Goal: Use online tool/utility: Utilize a website feature to perform a specific function

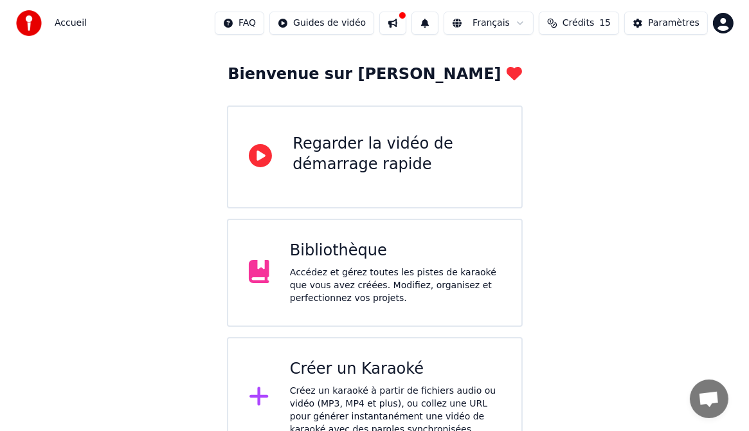
scroll to position [86, 0]
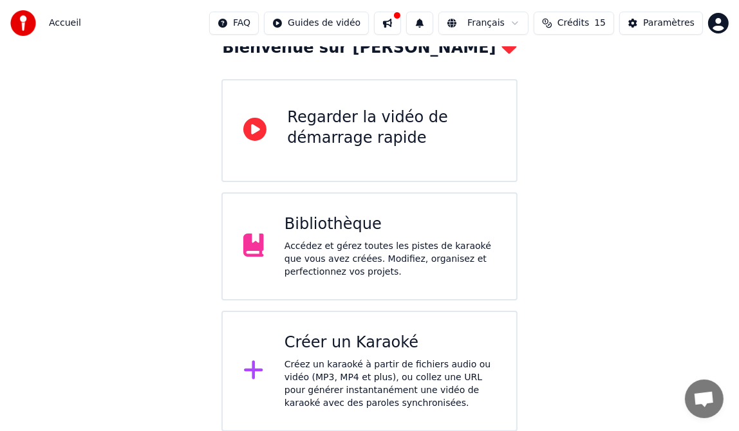
click at [326, 369] on div "Créez un karaoké à partir de fichiers audio ou vidéo (MP3, MP4 et plus), ou col…" at bounding box center [389, 383] width 211 height 51
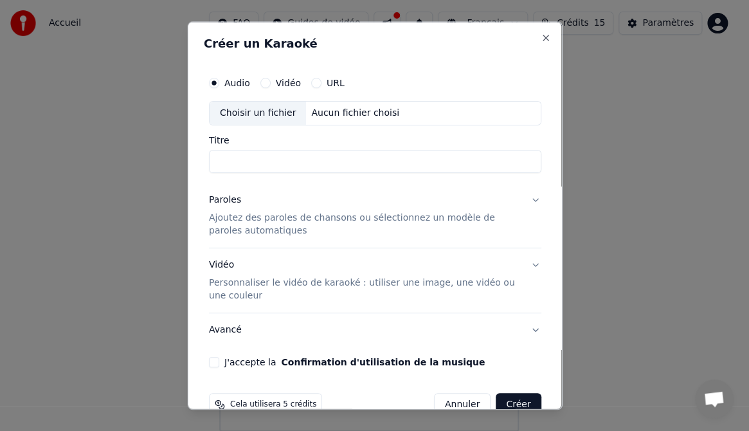
click at [263, 108] on div "Choisir un fichier" at bounding box center [257, 113] width 96 height 23
type input "**********"
click at [523, 197] on button "Paroles Ajoutez des paroles de chansons ou sélectionnez un modèle de paroles au…" at bounding box center [374, 215] width 333 height 64
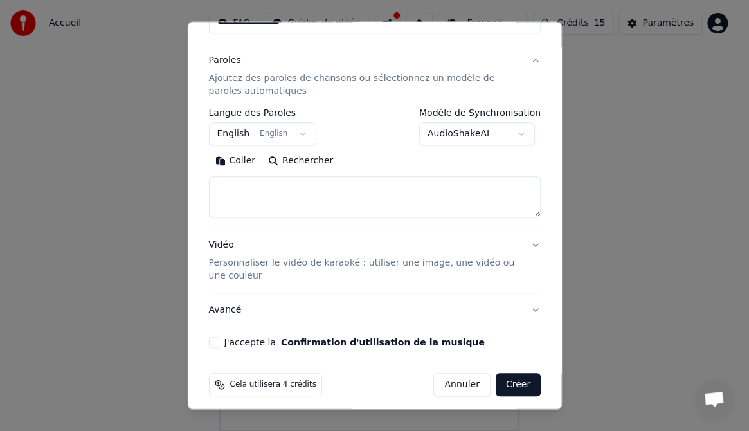
scroll to position [147, 0]
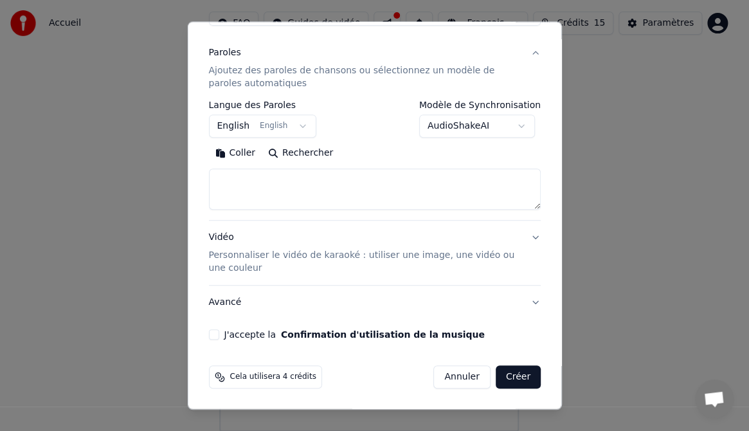
click at [295, 122] on button "English English" at bounding box center [262, 126] width 108 height 23
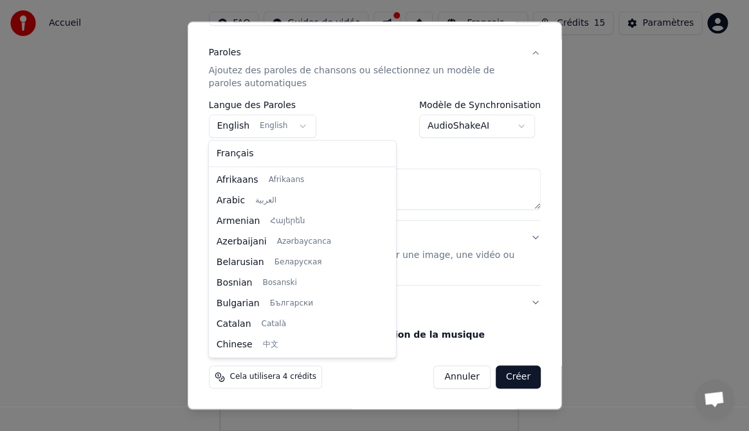
scroll to position [103, 0]
select select "**"
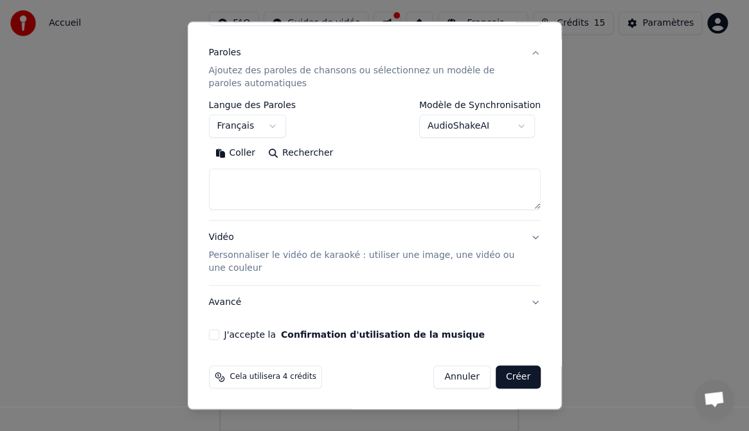
click at [233, 149] on button "Coller" at bounding box center [234, 153] width 53 height 21
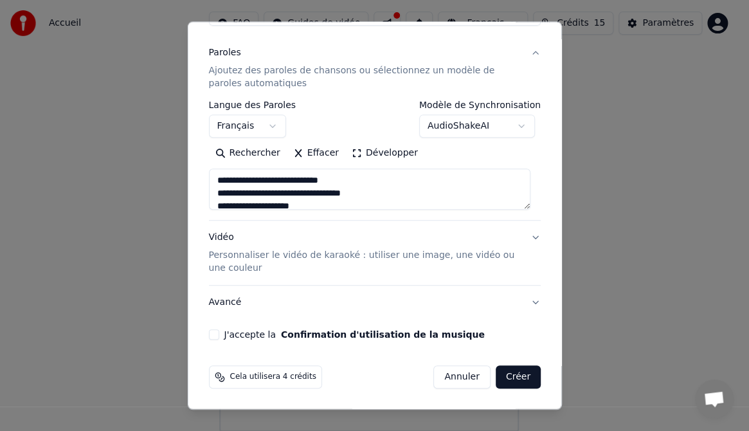
type textarea "**********"
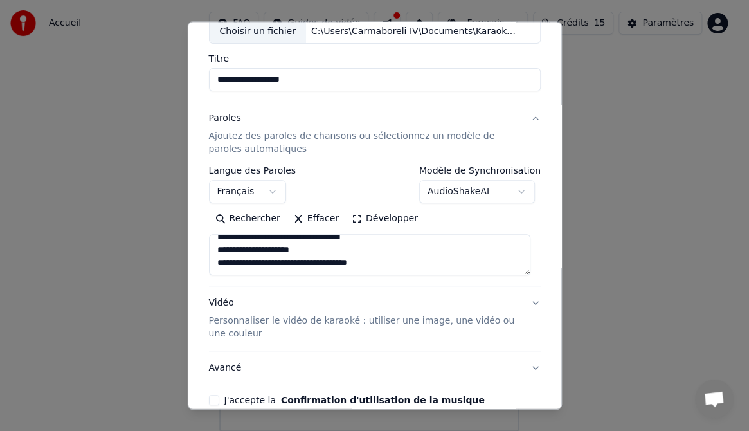
scroll to position [107, 0]
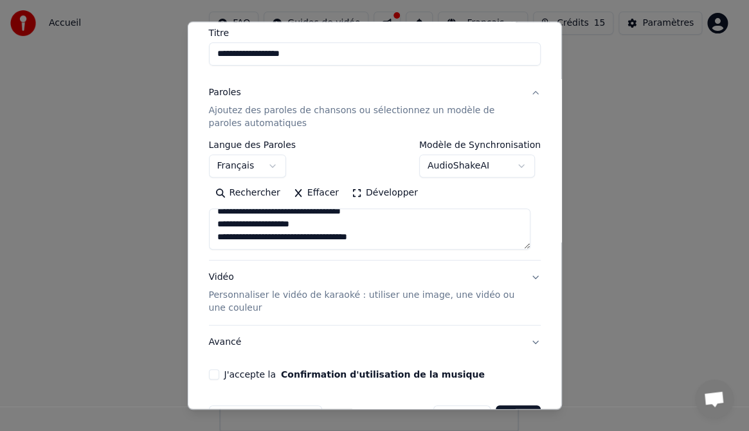
click at [516, 163] on button "AudioShakeAI" at bounding box center [477, 165] width 116 height 23
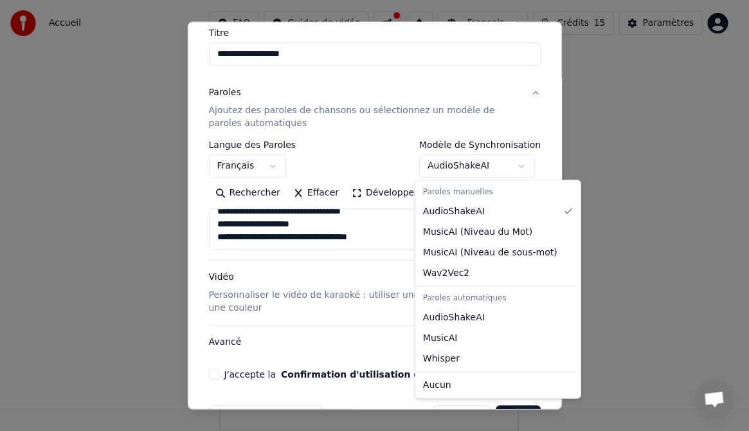
select select "**********"
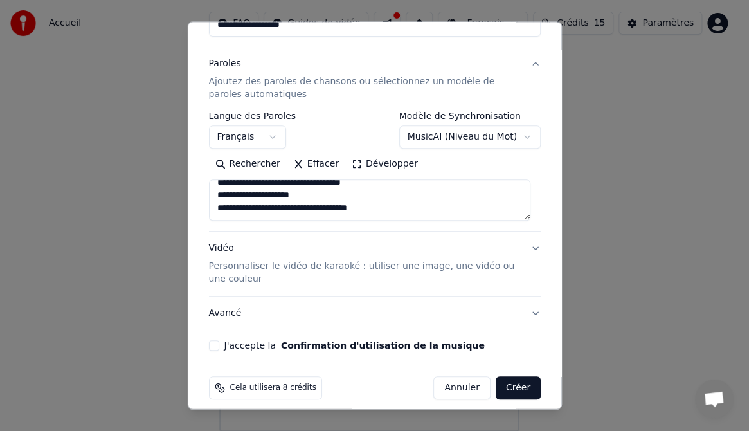
scroll to position [136, 0]
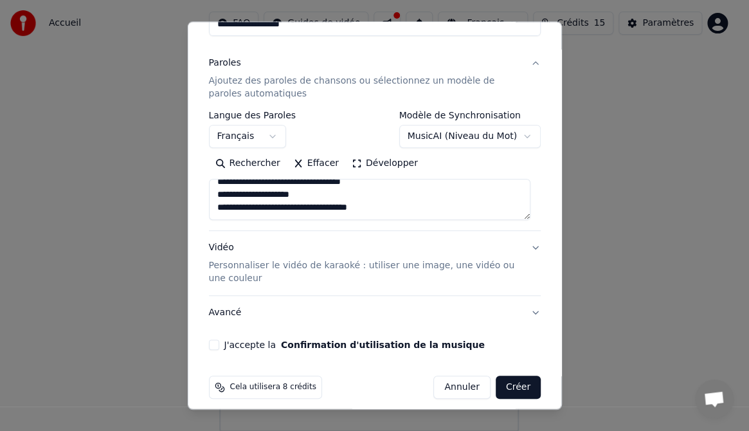
click at [521, 246] on button "Vidéo Personnaliser le vidéo de karaoké : utiliser une image, une vidéo ou une …" at bounding box center [374, 263] width 333 height 64
type textarea "**********"
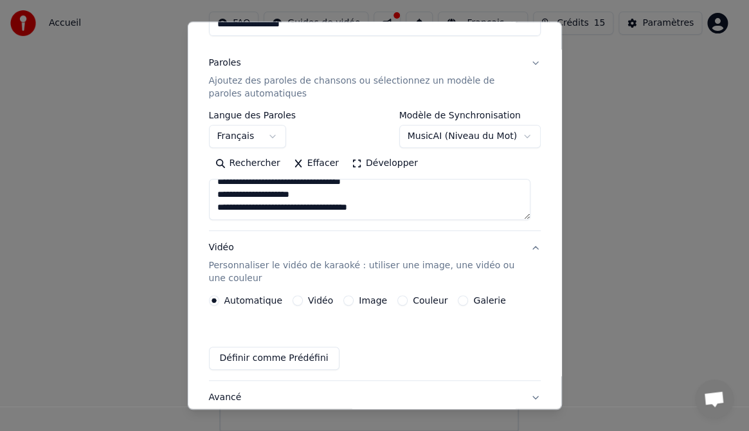
scroll to position [112, 0]
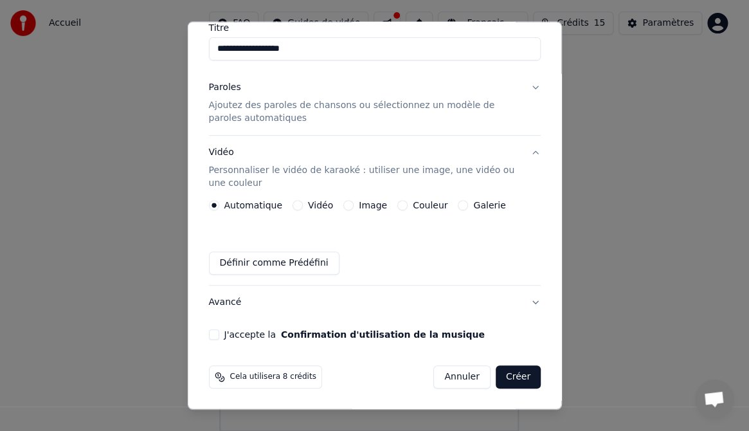
click at [346, 202] on button "Image" at bounding box center [349, 205] width 10 height 10
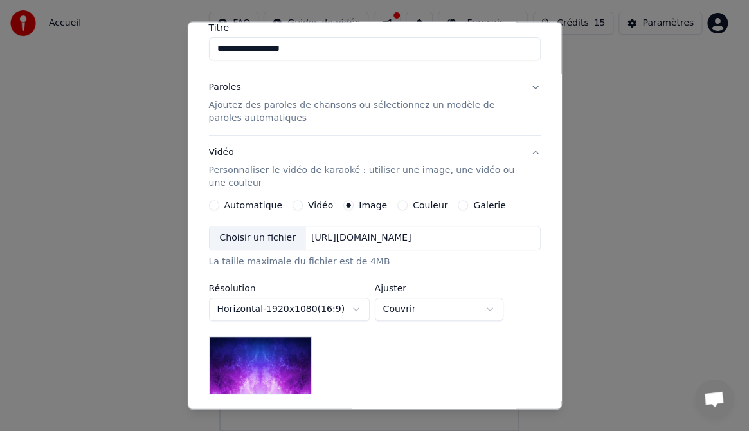
click at [256, 237] on div "Choisir un fichier" at bounding box center [257, 237] width 96 height 23
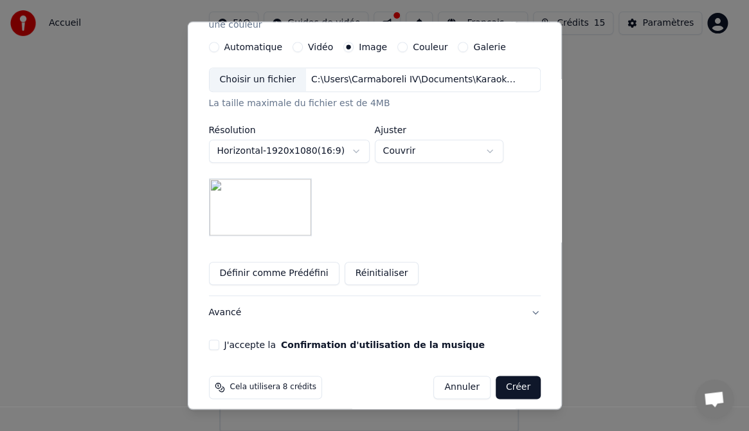
scroll to position [271, 0]
click at [214, 342] on button "J'accepte la Confirmation d'utilisation de la musique" at bounding box center [213, 344] width 10 height 10
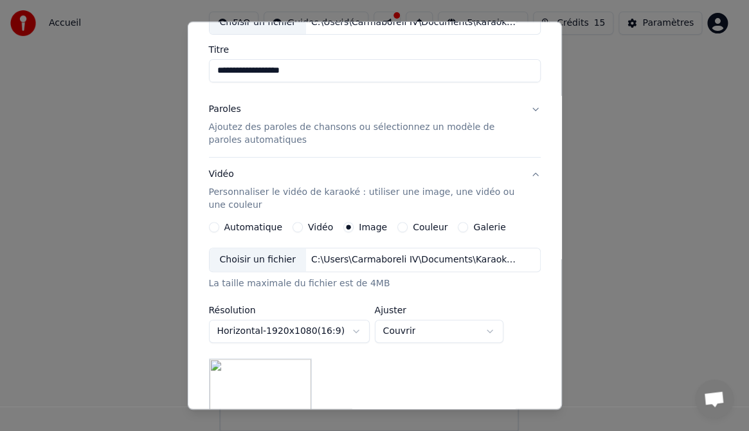
scroll to position [89, 0]
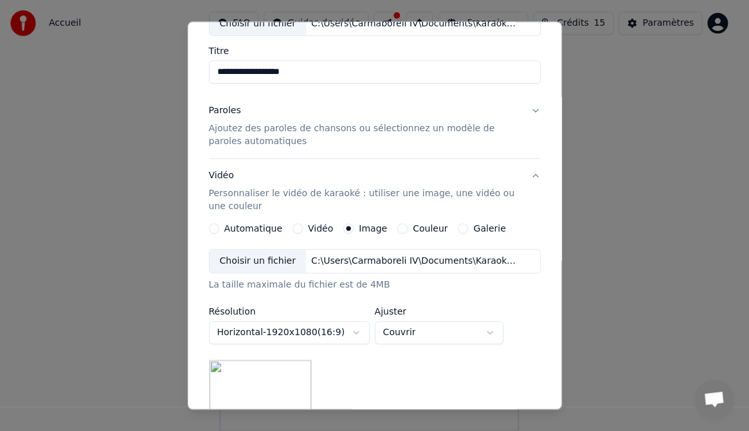
click at [524, 107] on button "Paroles Ajoutez des paroles de chansons ou sélectionnez un modèle de paroles au…" at bounding box center [374, 126] width 333 height 64
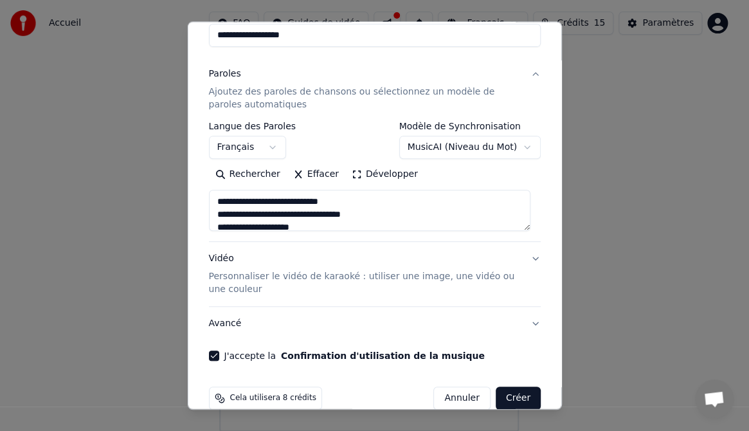
scroll to position [147, 0]
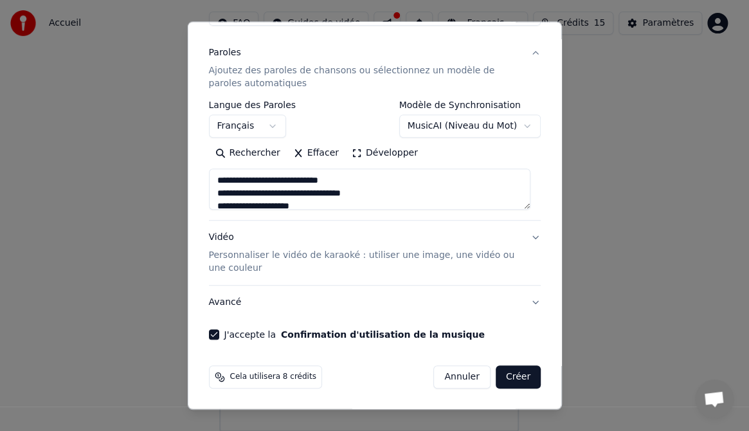
click at [504, 373] on button "Créer" at bounding box center [518, 376] width 45 height 23
type textarea "**********"
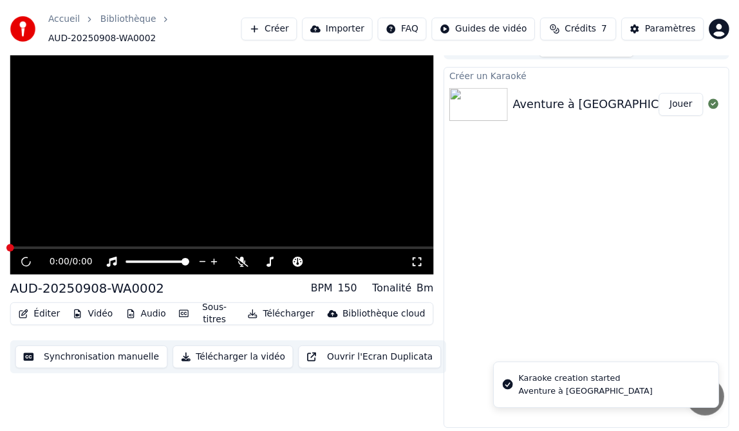
scroll to position [19, 0]
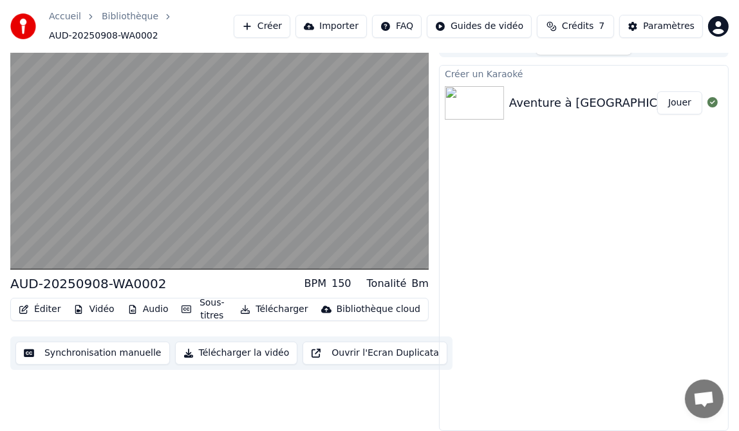
click at [676, 102] on button "Jouer" at bounding box center [679, 102] width 45 height 23
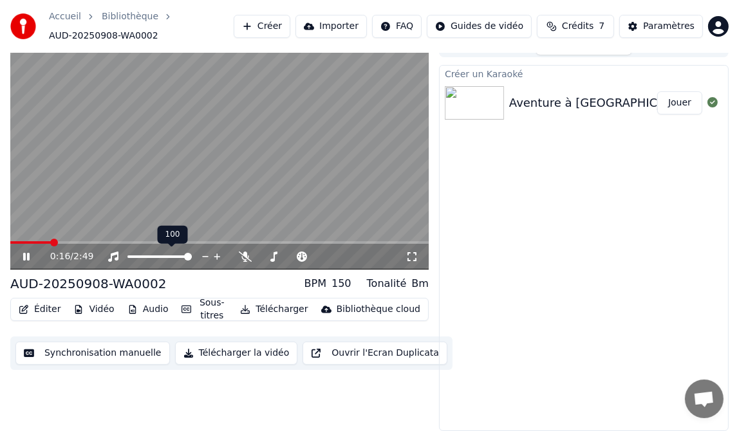
click at [192, 259] on span at bounding box center [188, 257] width 8 height 8
click at [24, 252] on icon at bounding box center [36, 257] width 30 height 10
click at [10, 241] on span at bounding box center [14, 243] width 8 height 8
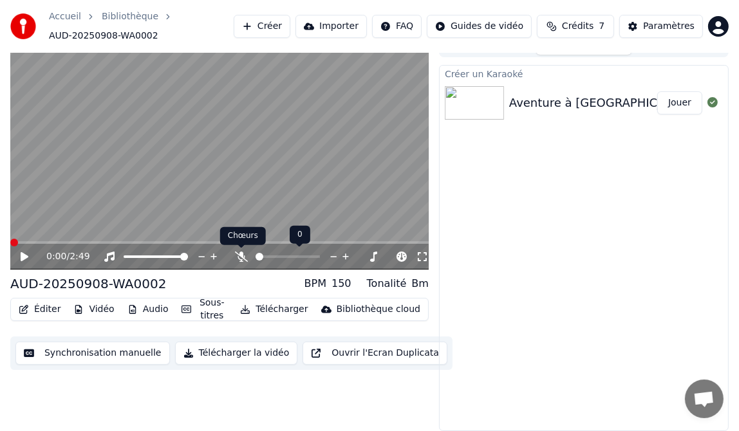
click at [241, 255] on icon at bounding box center [241, 257] width 13 height 10
click at [24, 253] on icon at bounding box center [27, 256] width 8 height 9
click at [10, 239] on span at bounding box center [14, 243] width 8 height 8
click at [26, 254] on icon at bounding box center [36, 257] width 30 height 10
click at [10, 239] on span at bounding box center [14, 243] width 8 height 8
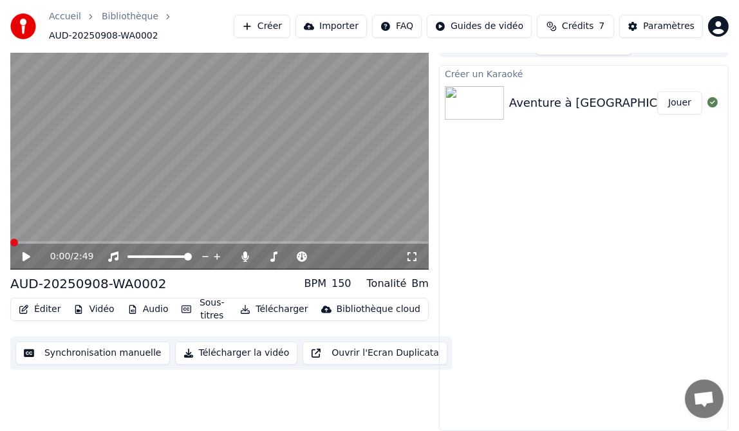
click at [26, 255] on icon at bounding box center [27, 256] width 8 height 9
